Goal: Transaction & Acquisition: Book appointment/travel/reservation

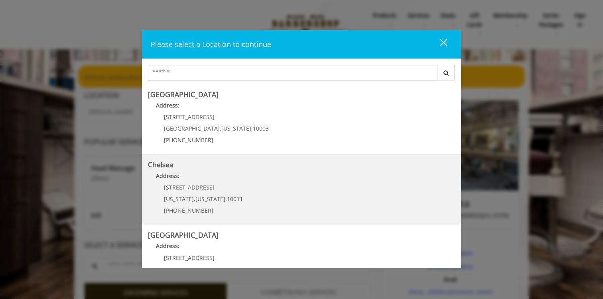
click at [279, 202] on link "Chelsea Address: 169/170 W 23rd St New York , New York , 10011 (917) 639-3902" at bounding box center [301, 190] width 307 height 58
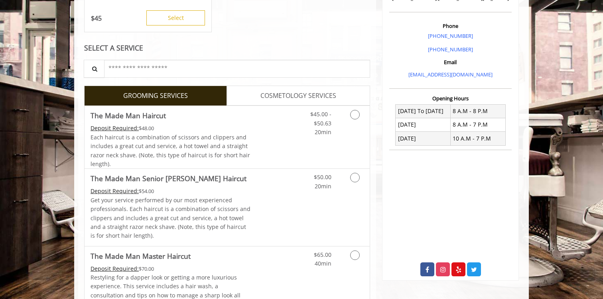
scroll to position [218, 0]
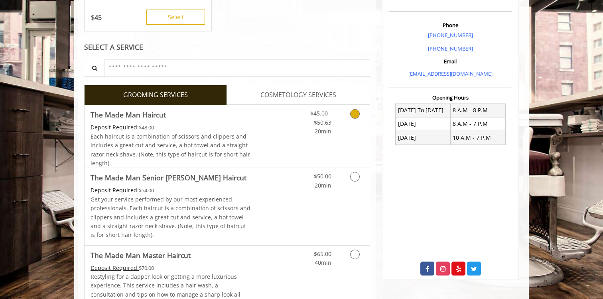
click at [356, 115] on icon "Grooming services" at bounding box center [355, 114] width 10 height 10
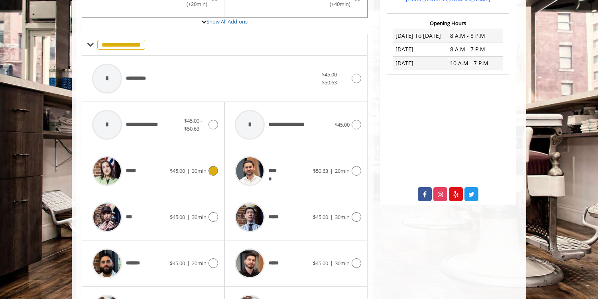
scroll to position [401, 0]
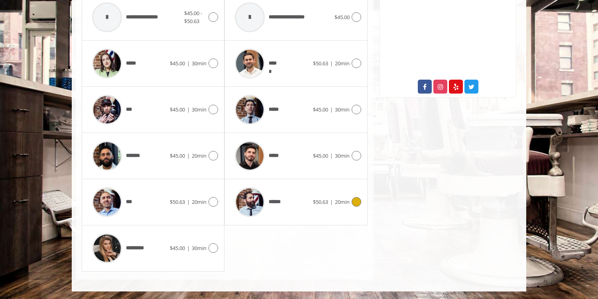
click at [355, 203] on icon at bounding box center [357, 202] width 10 height 10
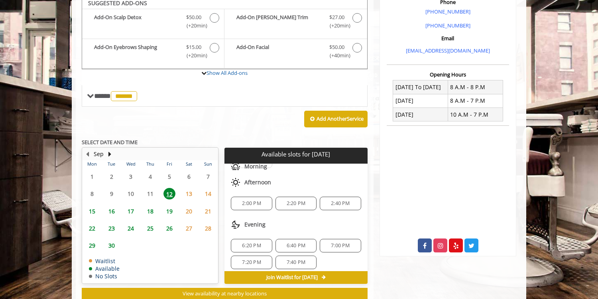
scroll to position [238, 0]
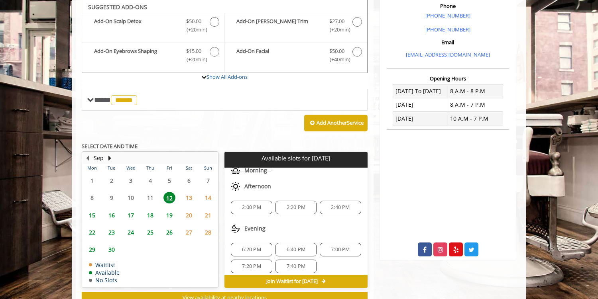
click at [336, 208] on span "2:40 PM" at bounding box center [340, 208] width 19 height 6
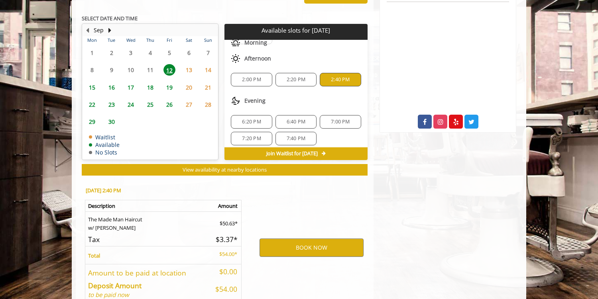
scroll to position [409, 0]
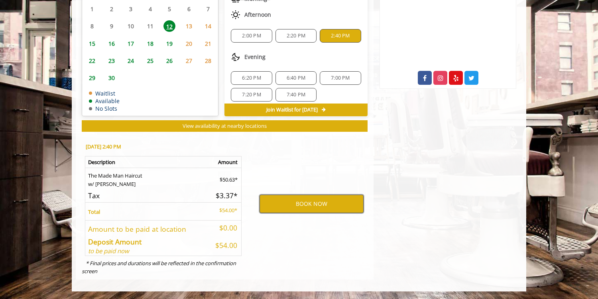
click at [313, 203] on button "BOOK NOW" at bounding box center [312, 204] width 104 height 18
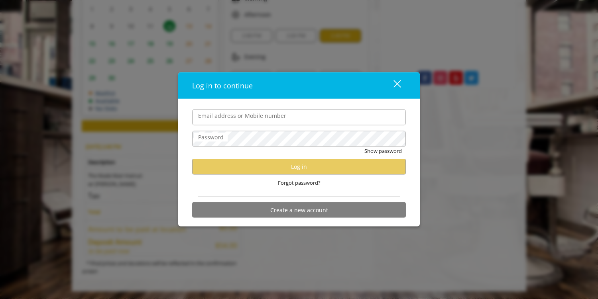
click at [261, 119] on input "Email address or Mobile number" at bounding box center [299, 117] width 214 height 16
type input "**********"
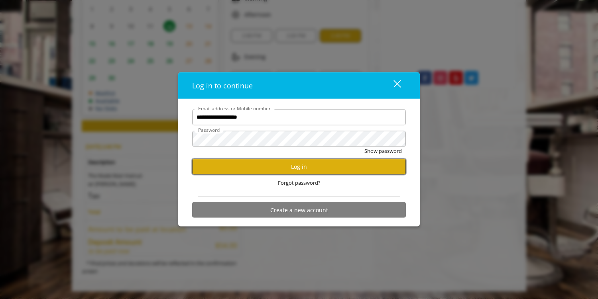
click at [307, 163] on button "Log in" at bounding box center [299, 167] width 214 height 16
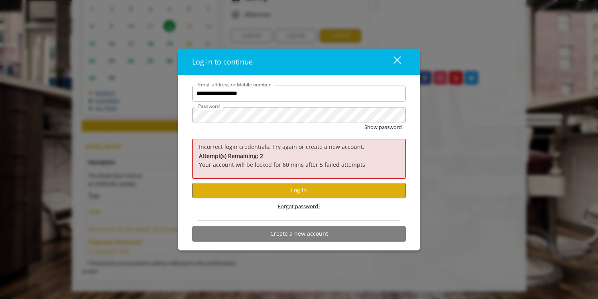
click at [288, 207] on span "Forgot password?" at bounding box center [299, 207] width 43 height 8
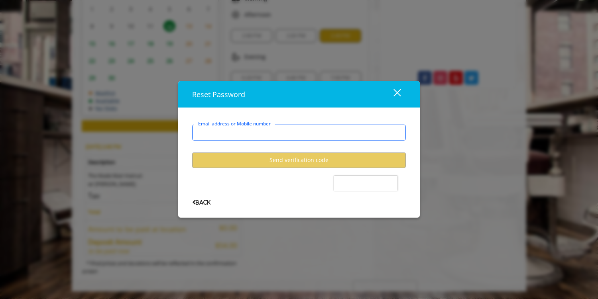
click at [293, 134] on input "Email address or Mobile number" at bounding box center [299, 133] width 214 height 16
type input "**********"
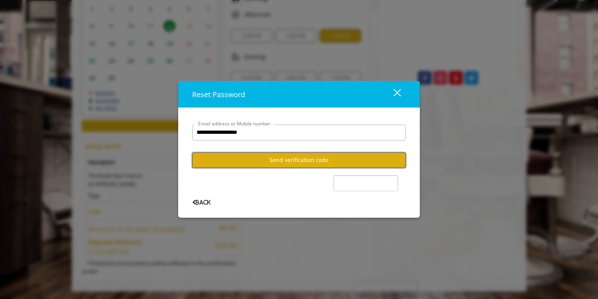
click at [293, 161] on button "Send verification code" at bounding box center [299, 161] width 214 height 16
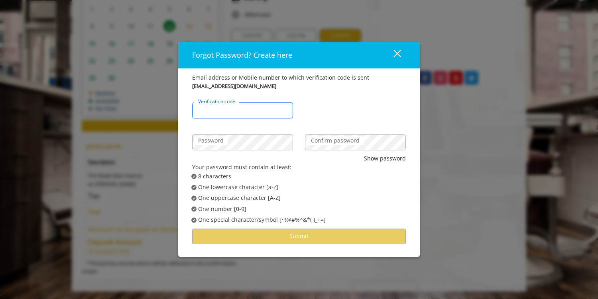
click at [265, 109] on input "Verification code" at bounding box center [242, 110] width 101 height 16
type input "******"
click at [398, 55] on div "close" at bounding box center [392, 55] width 16 height 12
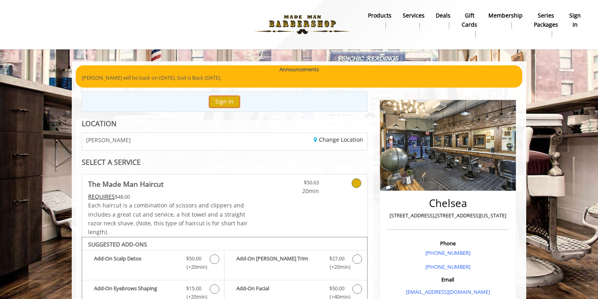
click at [230, 99] on button "Sign In" at bounding box center [224, 102] width 30 height 12
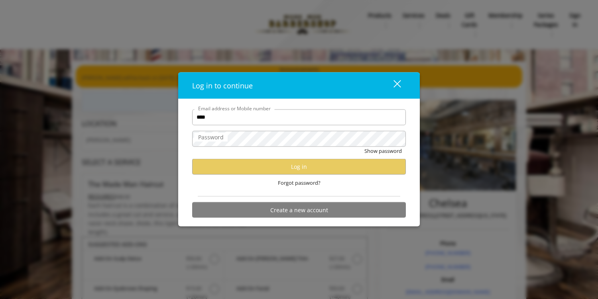
type input "**********"
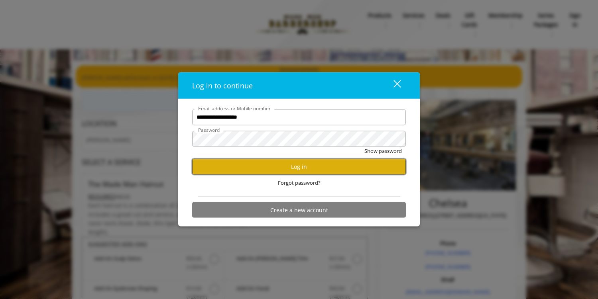
click at [224, 173] on button "Log in" at bounding box center [299, 167] width 214 height 16
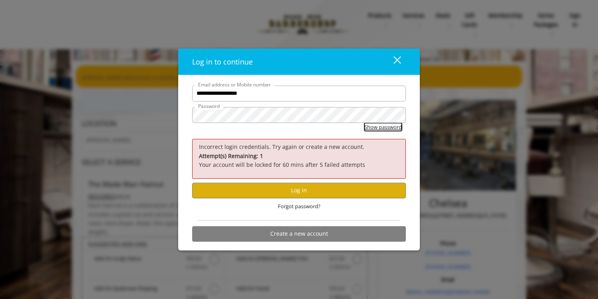
click at [380, 126] on button "Show password" at bounding box center [382, 127] width 37 height 8
click at [297, 207] on span "Forgot password?" at bounding box center [299, 207] width 43 height 8
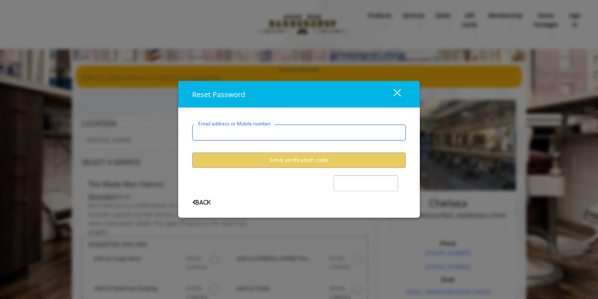
click at [303, 134] on input "Email address or Mobile number" at bounding box center [299, 133] width 214 height 16
type input "**********"
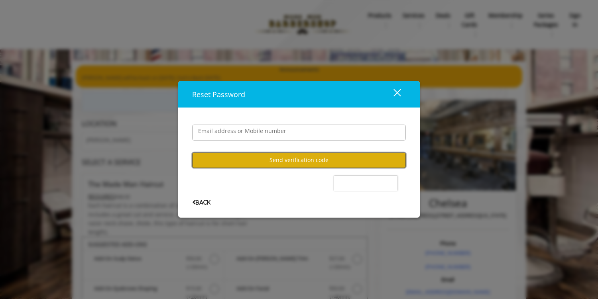
click at [286, 162] on button "Send verification code" at bounding box center [299, 161] width 214 height 16
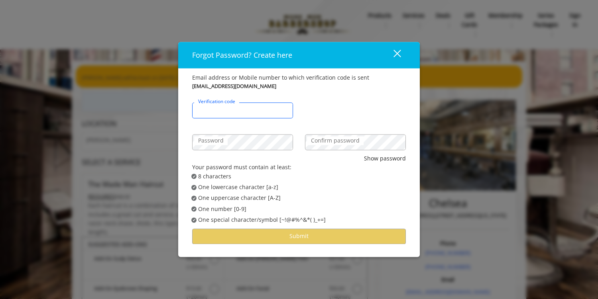
click at [250, 113] on input "Verification code" at bounding box center [242, 110] width 101 height 16
type input "******"
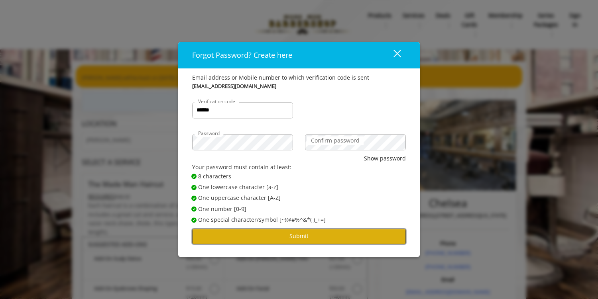
click at [277, 237] on button "Submit" at bounding box center [299, 237] width 214 height 16
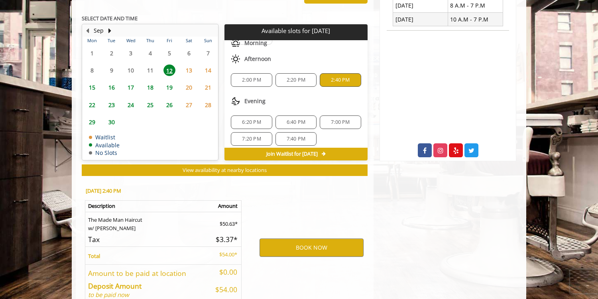
scroll to position [367, 0]
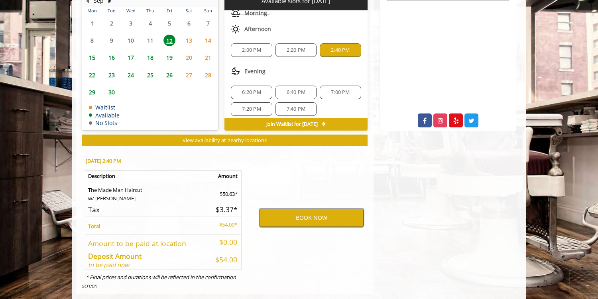
click at [318, 214] on button "BOOK NOW" at bounding box center [312, 218] width 104 height 18
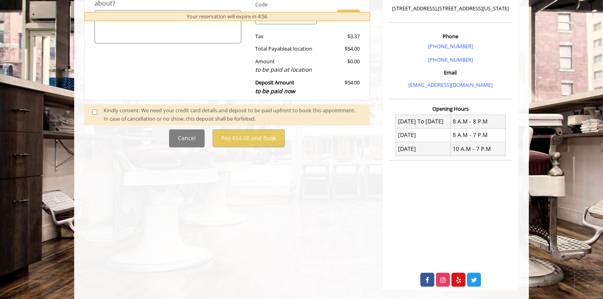
scroll to position [209, 0]
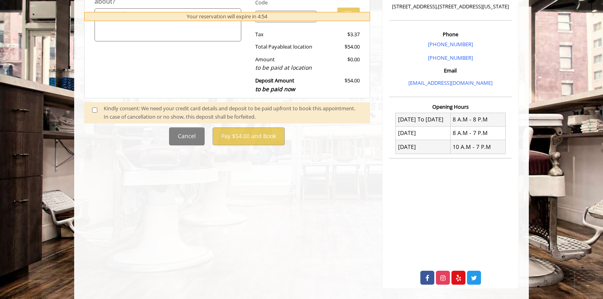
click at [168, 108] on div "Kindly consent: We need your credit card details and deposit to be paid upfront…" at bounding box center [233, 112] width 258 height 17
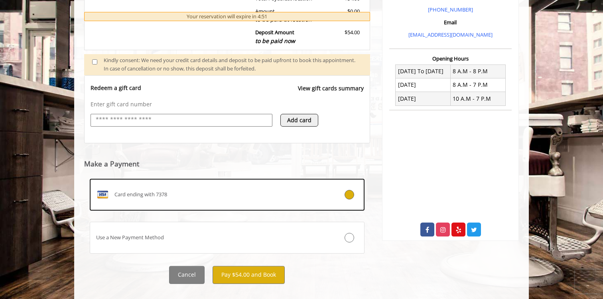
scroll to position [270, 0]
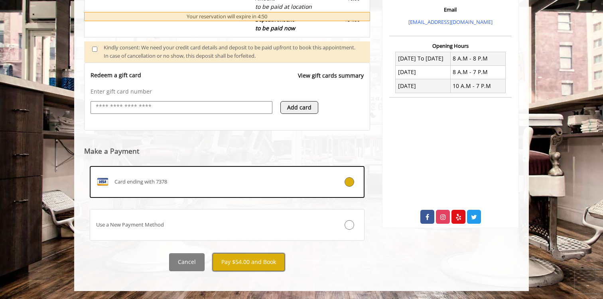
click at [259, 264] on button "Pay $54.00 and Book" at bounding box center [248, 263] width 72 height 18
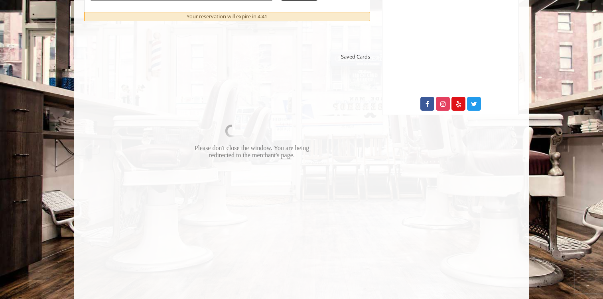
scroll to position [389, 0]
